Goal: Check status: Check status

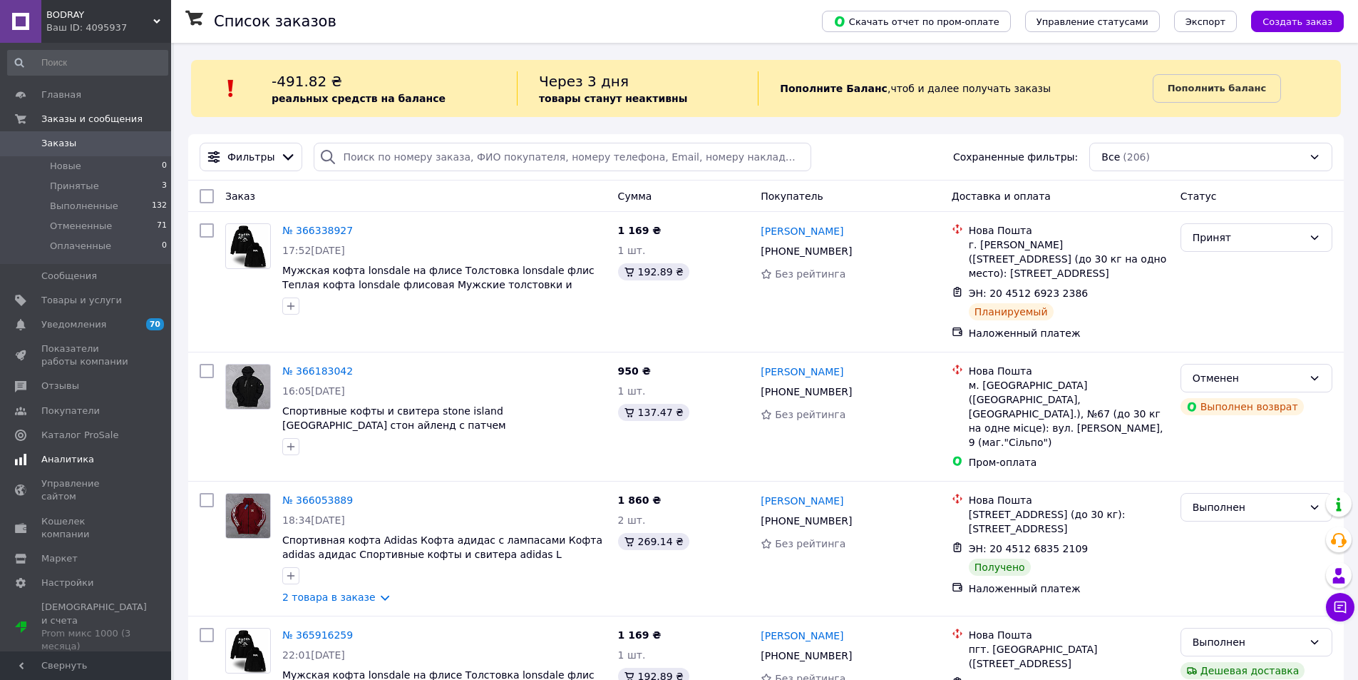
click at [109, 453] on link "Аналитика" at bounding box center [87, 459] width 175 height 24
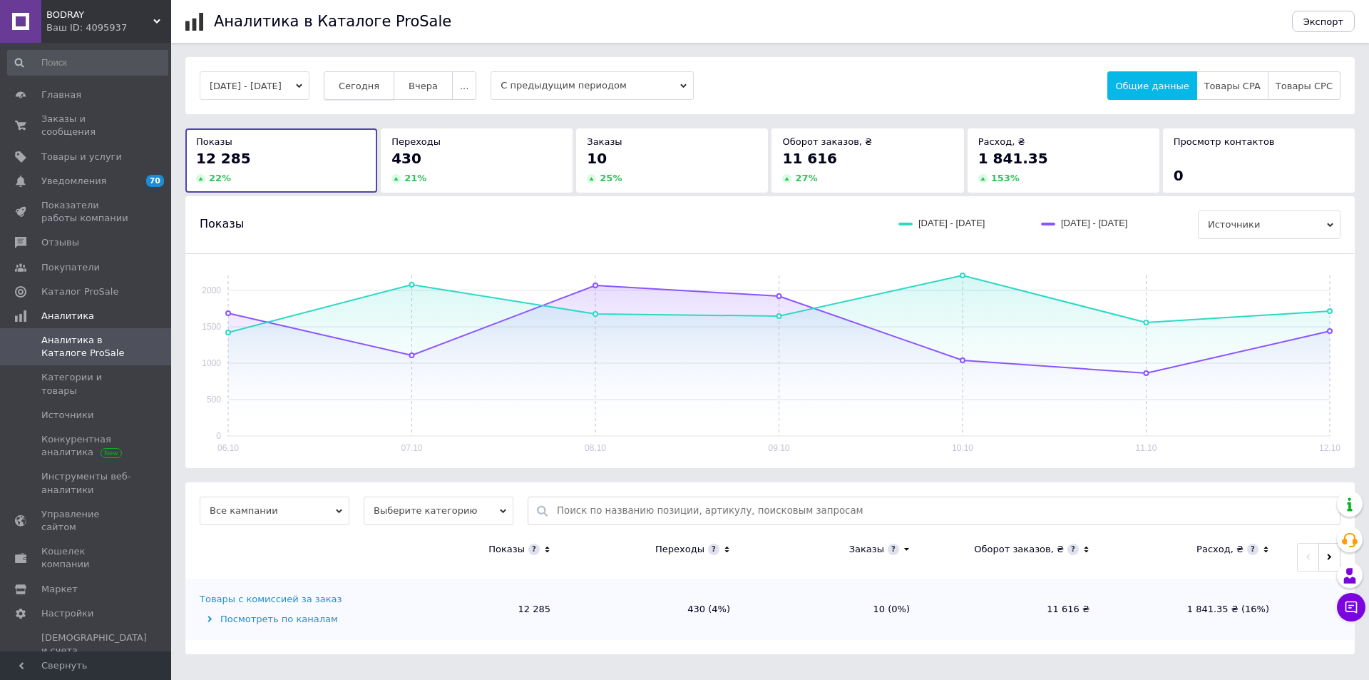
click at [378, 99] on div "[DATE] - [DATE] [DATE] [DATE] ... С предыдущим периодом Общие данные Товары CPA…" at bounding box center [769, 85] width 1169 height 57
click at [380, 96] on button "Сегодня" at bounding box center [359, 85] width 71 height 29
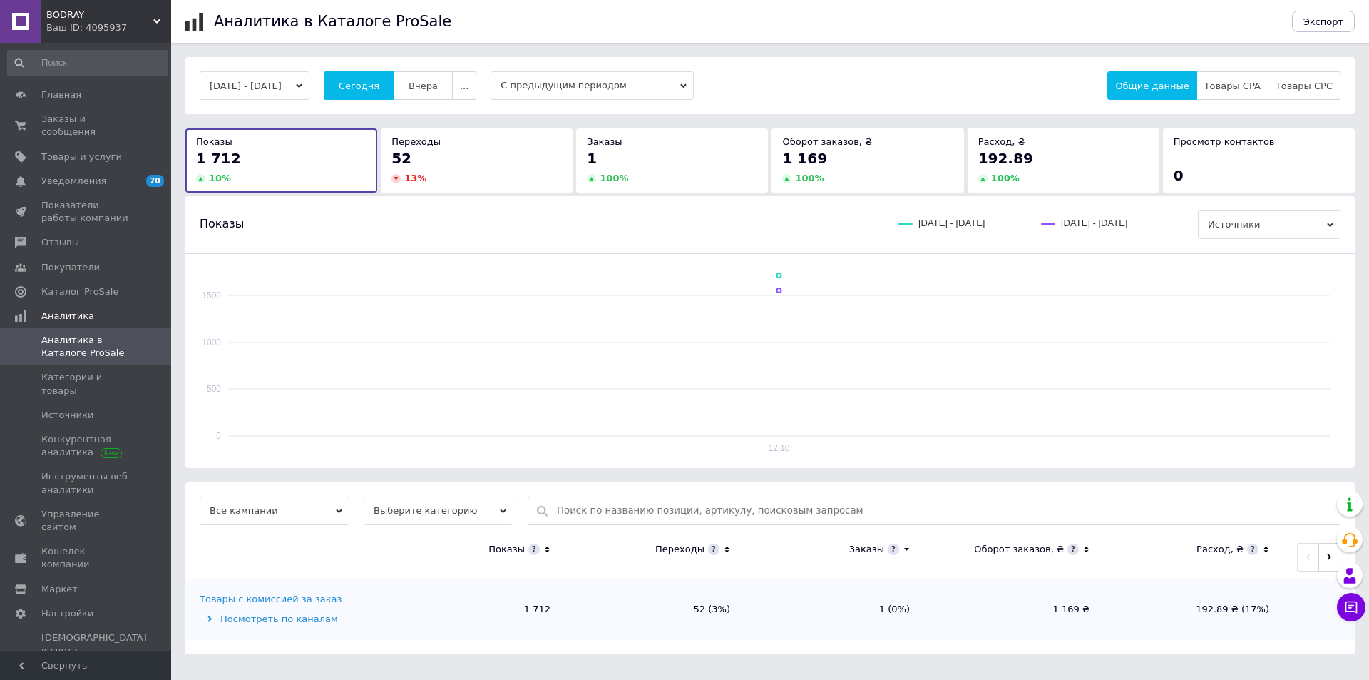
click at [347, 212] on div "Показы [DATE] - [DATE] [DATE] - [DATE] Источники" at bounding box center [770, 224] width 1141 height 29
click at [386, 73] on button "Сегодня" at bounding box center [359, 85] width 71 height 29
click at [113, 123] on span "Заказы и сообщения" at bounding box center [86, 126] width 91 height 26
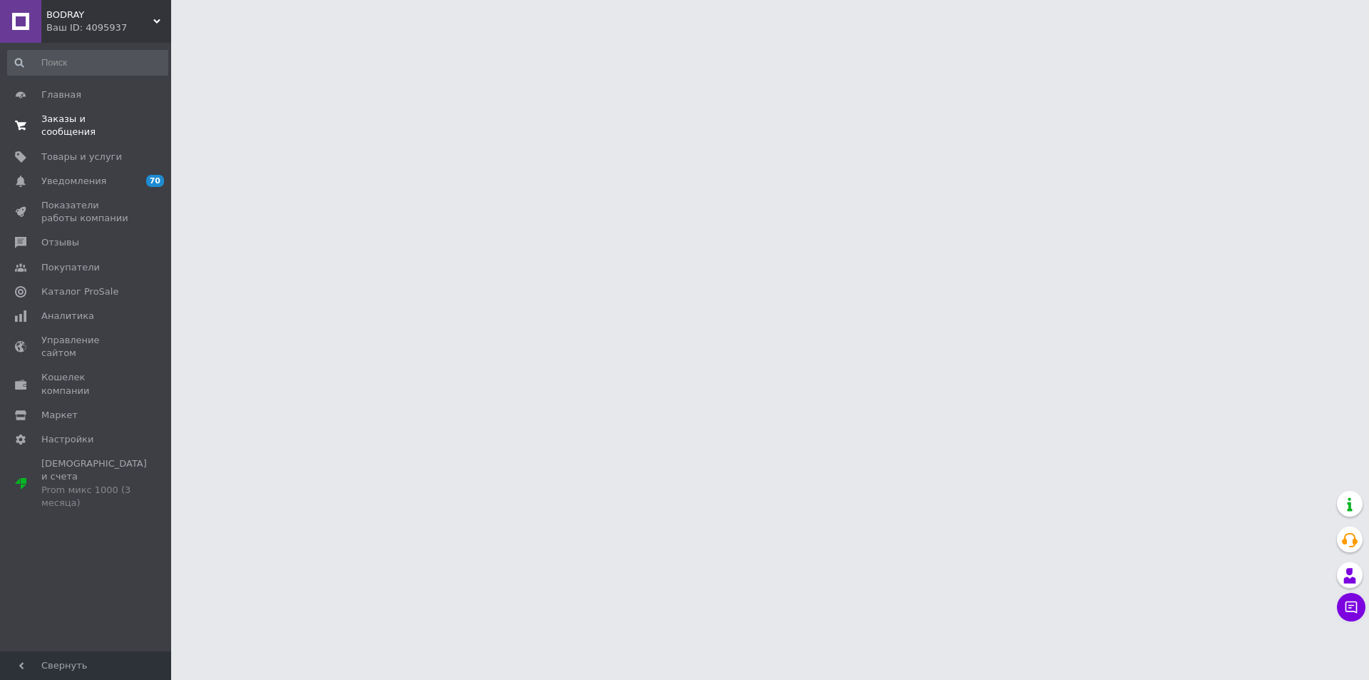
click at [113, 123] on span "Заказы и сообщения" at bounding box center [86, 126] width 91 height 26
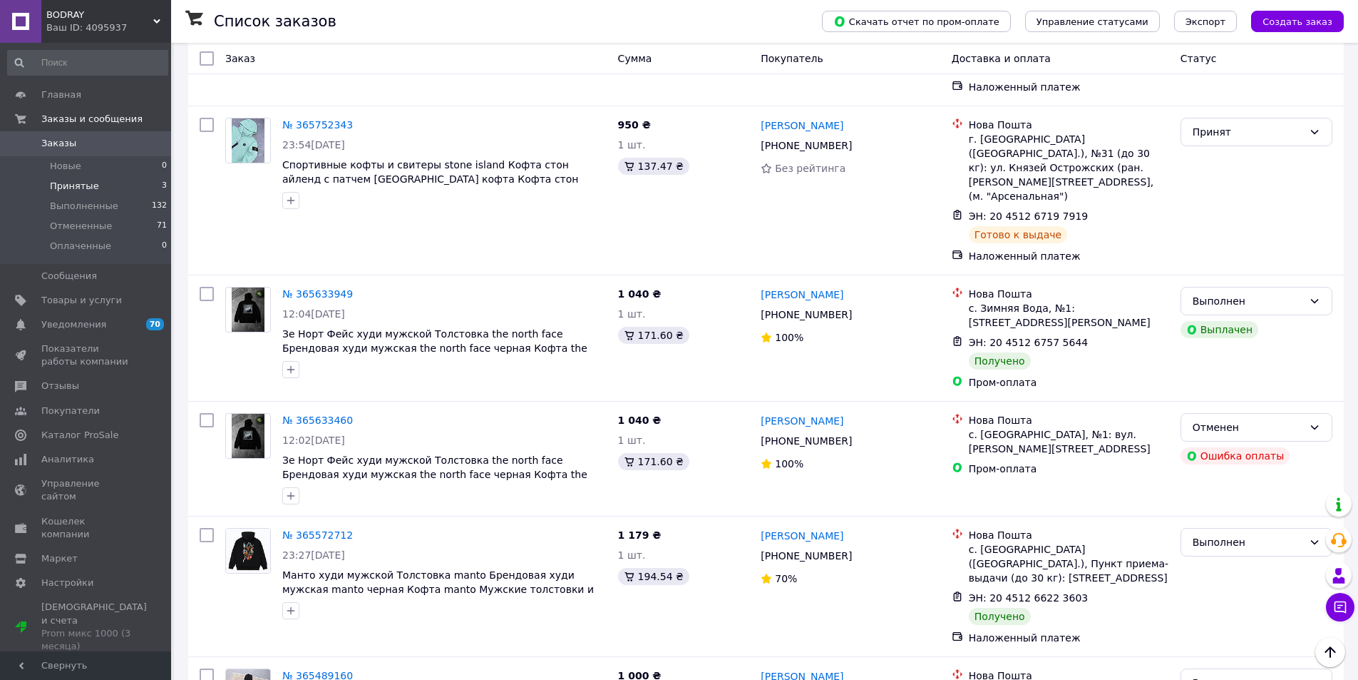
click at [154, 189] on li "Принятые 3" at bounding box center [87, 186] width 175 height 20
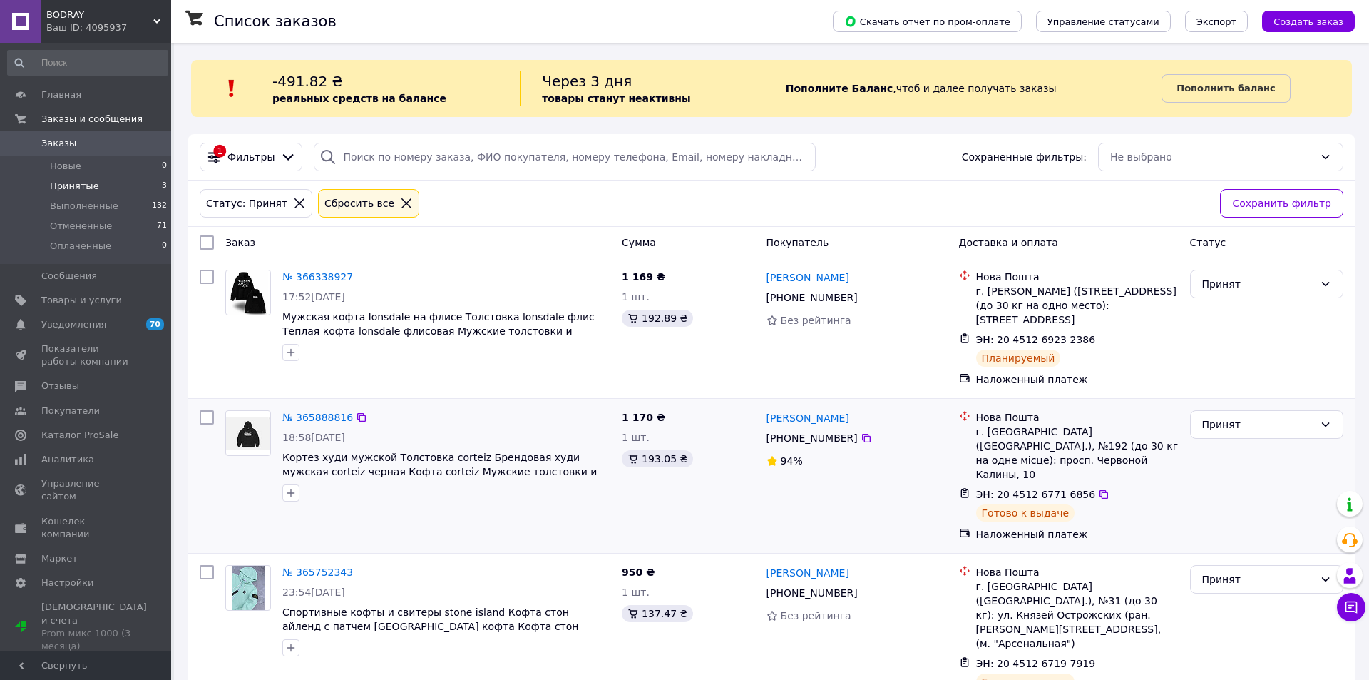
click at [727, 465] on div "1 170 ₴ 1 шт. 193.05 ₴" at bounding box center [688, 475] width 145 height 143
click at [260, 354] on div at bounding box center [248, 315] width 57 height 103
click at [103, 466] on link "Аналитика" at bounding box center [87, 459] width 175 height 24
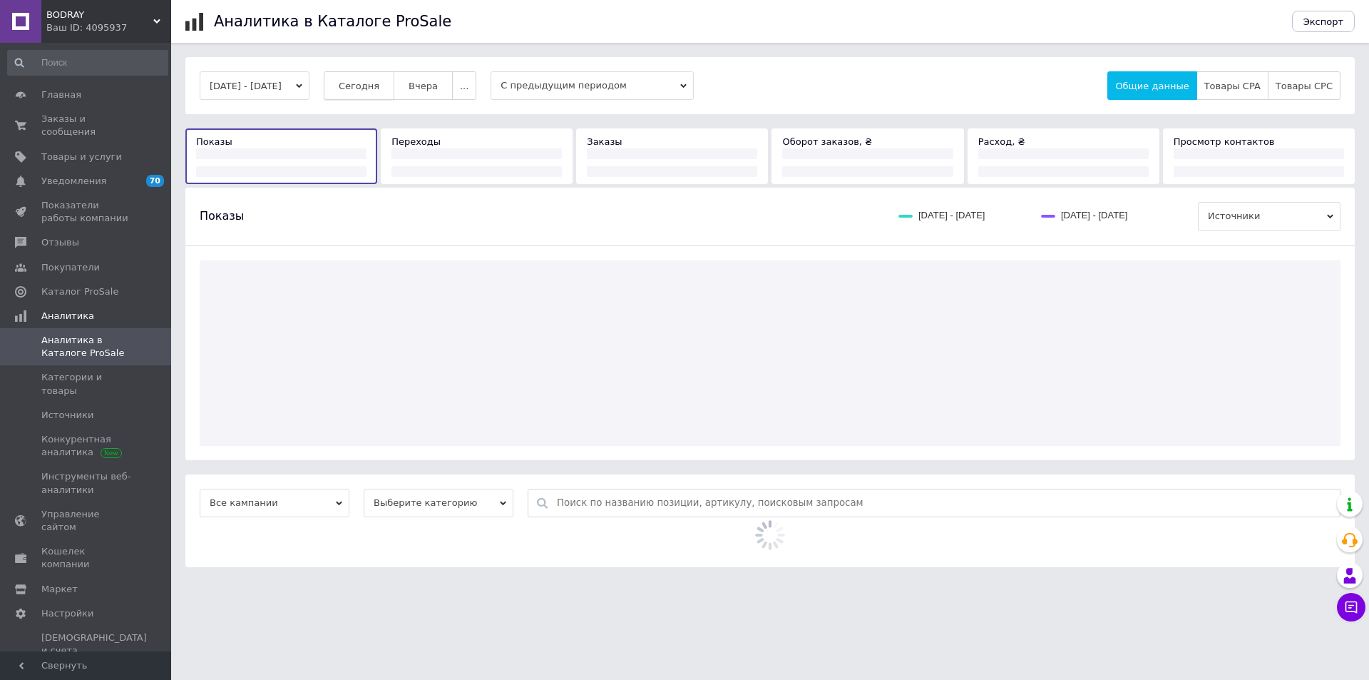
click at [368, 89] on span "Сегодня" at bounding box center [359, 86] width 41 height 11
